Goal: Go to known website: Access a specific website the user already knows

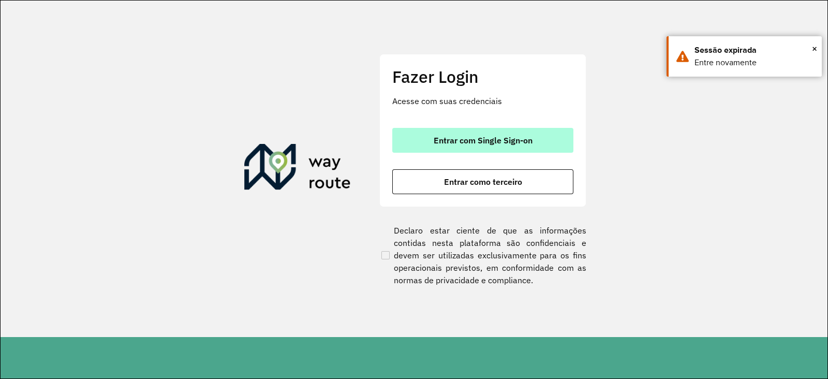
click at [408, 137] on button "Entrar com Single Sign-on" at bounding box center [482, 140] width 181 height 25
